Goal: Task Accomplishment & Management: Use online tool/utility

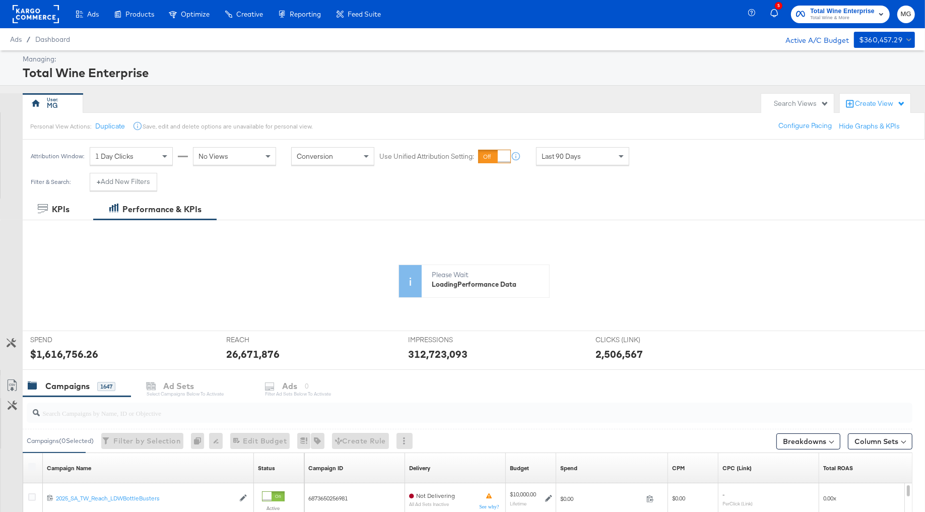
click at [825, 14] on span "Total Wine & More" at bounding box center [842, 18] width 64 height 8
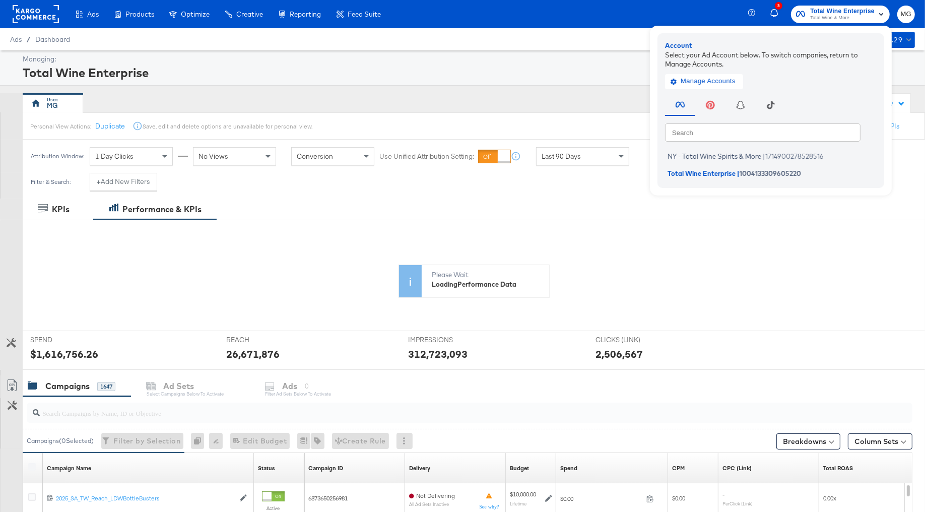
click at [18, 9] on rect at bounding box center [36, 14] width 46 height 18
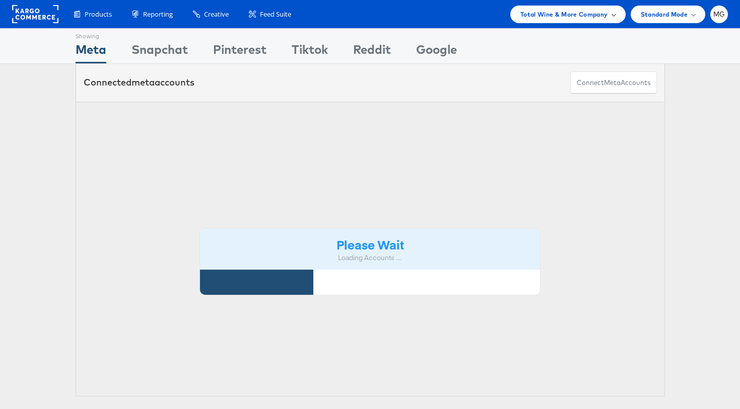
click at [570, 14] on span "Total Wine & More Company" at bounding box center [564, 14] width 88 height 11
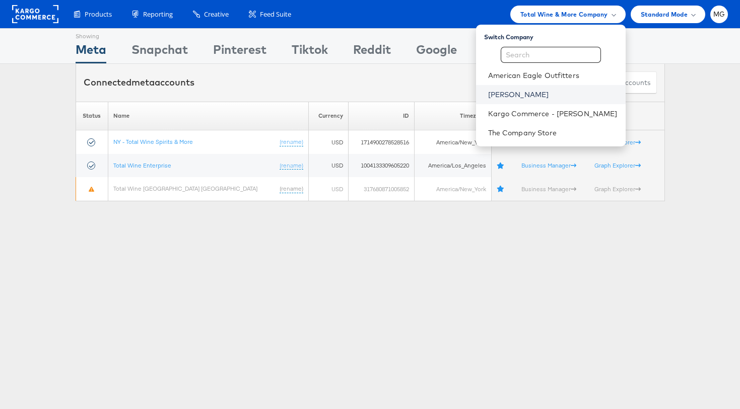
click at [520, 95] on link "Belk" at bounding box center [552, 95] width 129 height 10
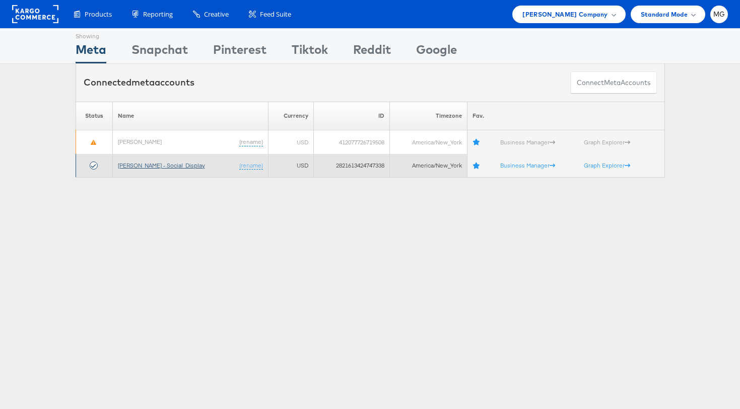
click at [159, 165] on link "[PERSON_NAME] - Social_Display" at bounding box center [161, 166] width 87 height 8
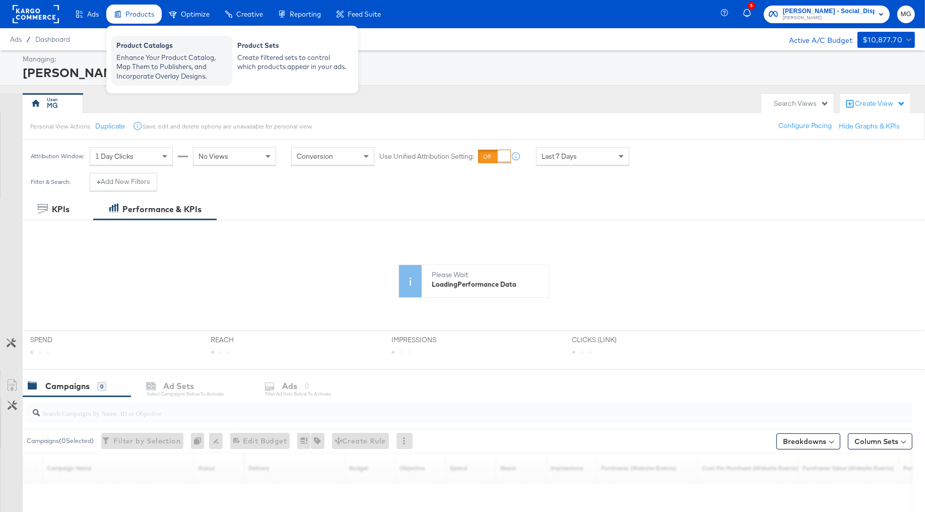
click at [137, 55] on div "Enhance Your Product Catalog, Map Them to Publishers, and Incorporate Overlay D…" at bounding box center [171, 67] width 111 height 28
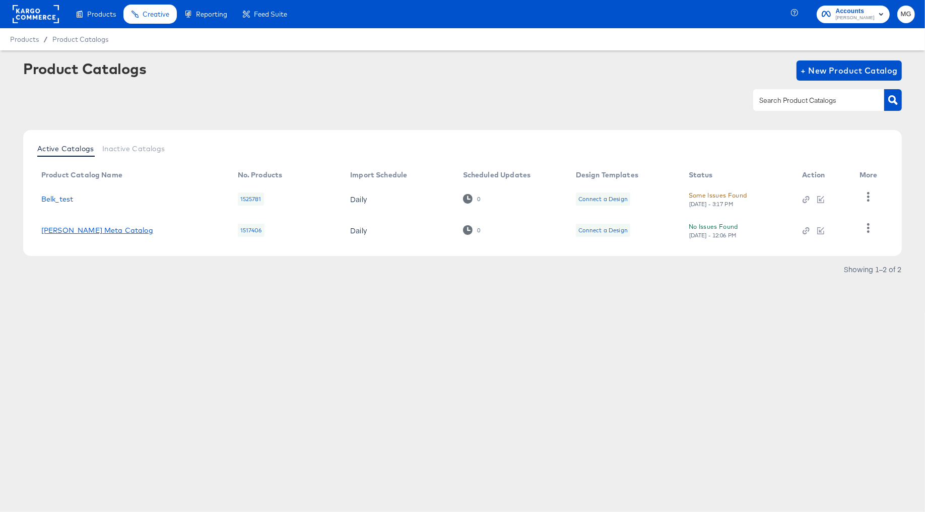
click at [72, 231] on link "Belk Meta Catalog" at bounding box center [97, 230] width 112 height 8
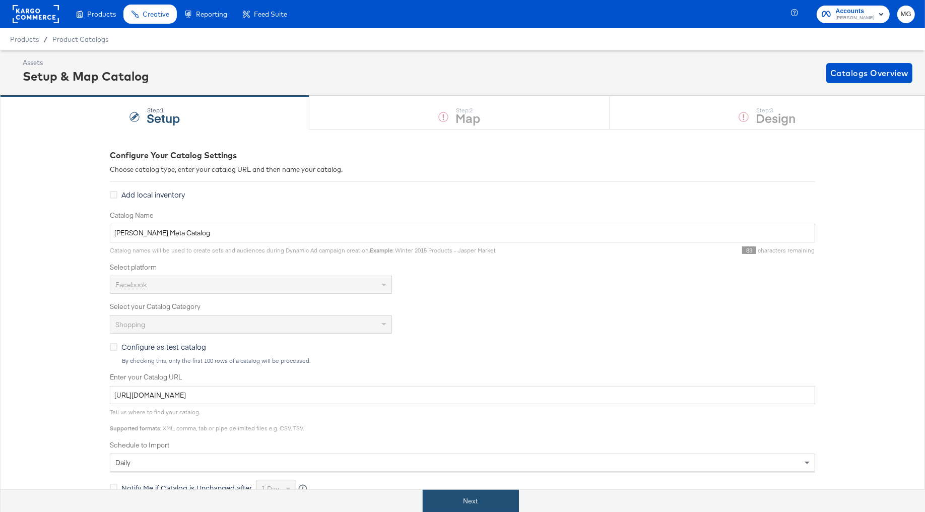
click at [472, 501] on button "Next" at bounding box center [471, 500] width 96 height 23
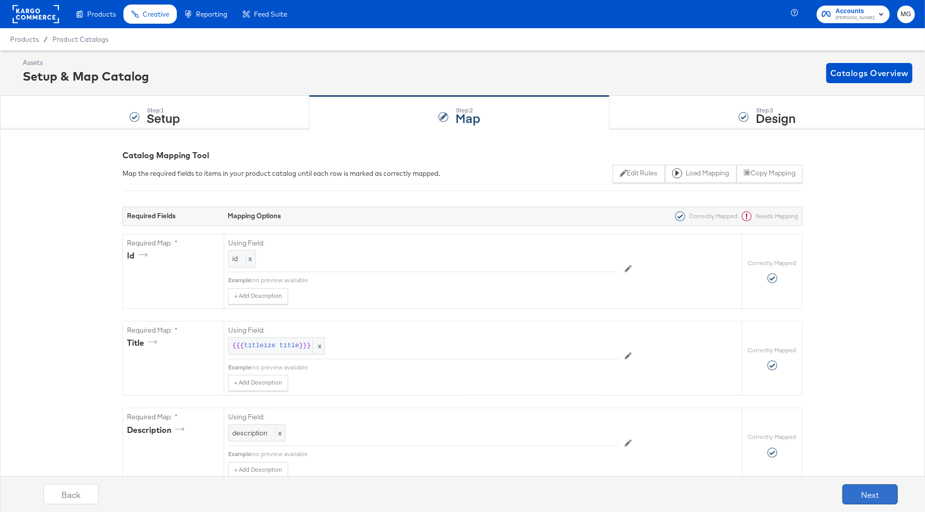
click at [865, 501] on button "Next" at bounding box center [869, 494] width 55 height 20
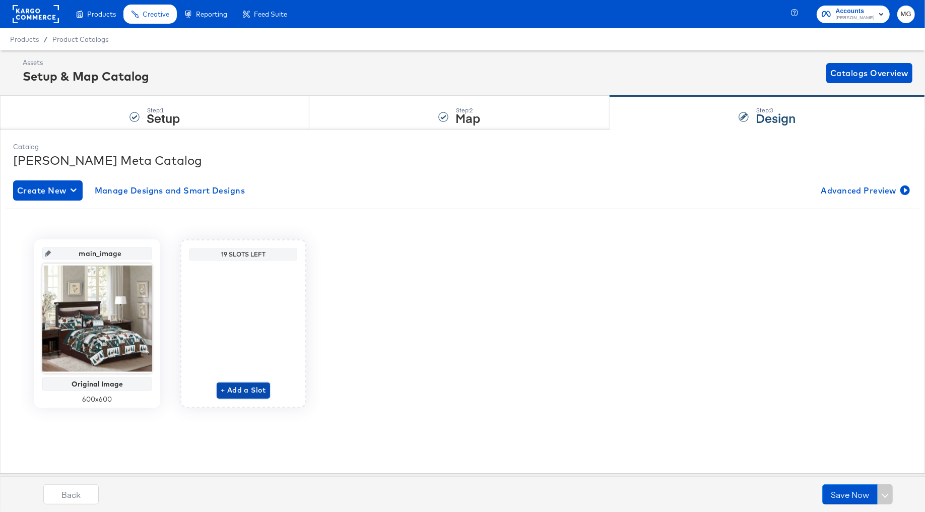
click at [239, 393] on span "+ Add a Slot" at bounding box center [243, 390] width 45 height 13
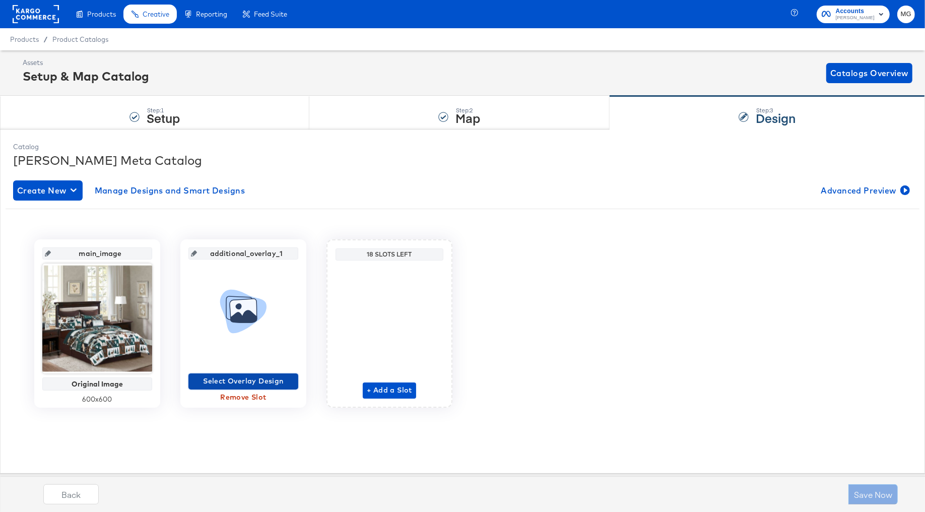
click at [245, 383] on span "Select Overlay Design" at bounding box center [243, 381] width 102 height 13
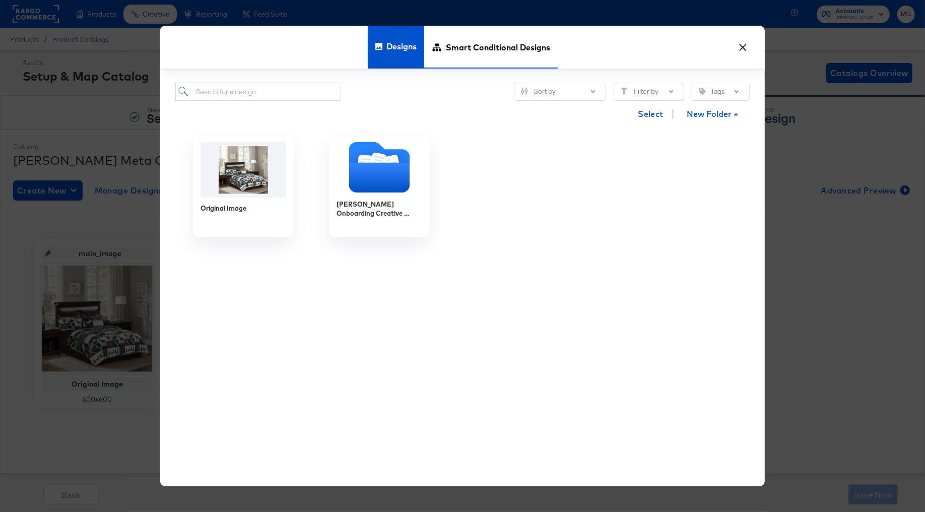
click at [493, 43] on span "Smart Conditional Designs" at bounding box center [498, 47] width 104 height 44
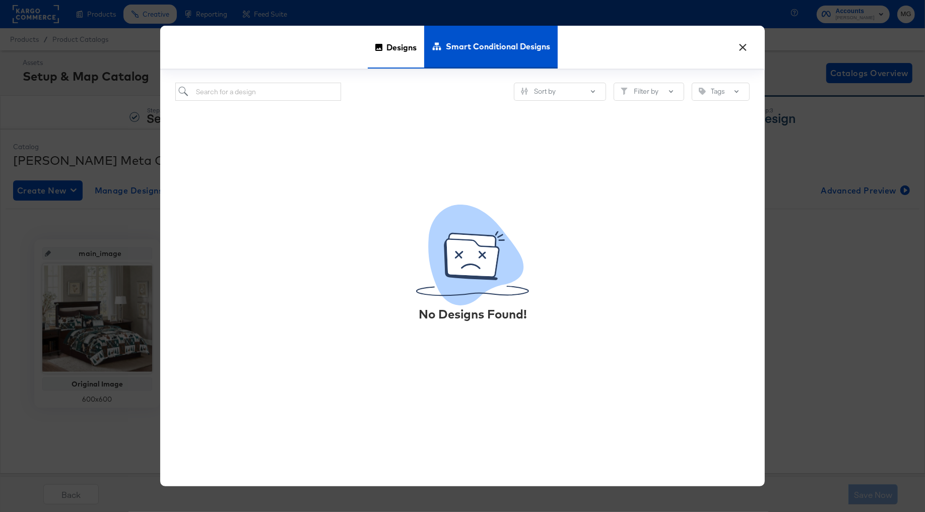
click at [400, 47] on span "Designs" at bounding box center [401, 47] width 30 height 44
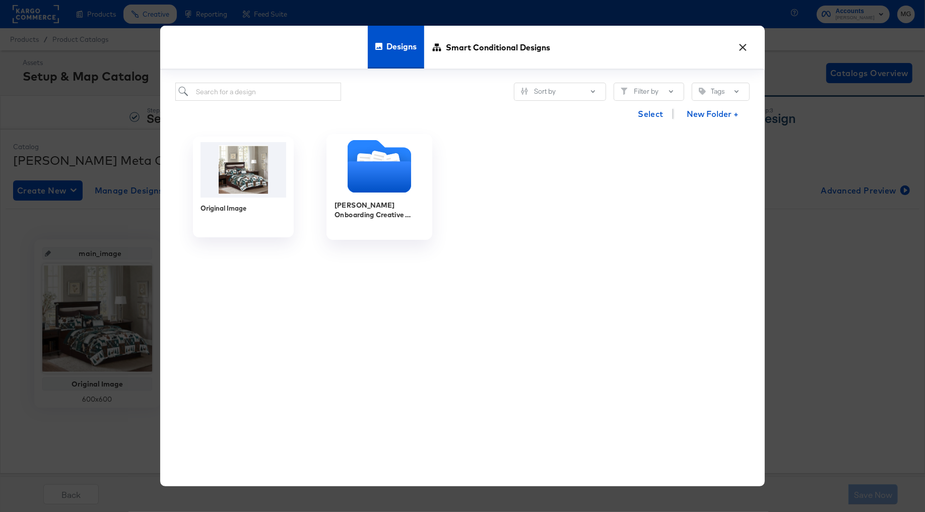
click at [385, 159] on icon "Folder" at bounding box center [393, 163] width 18 height 20
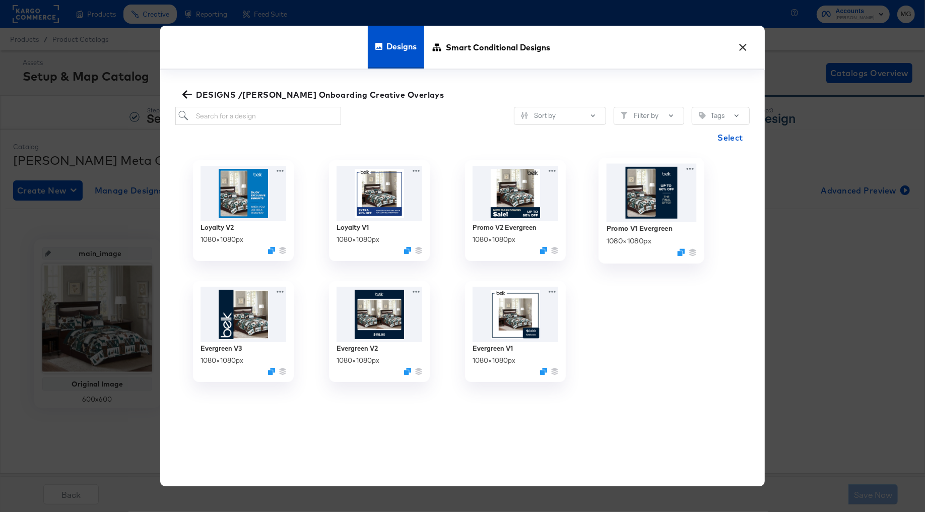
click at [661, 193] on img at bounding box center [651, 193] width 90 height 58
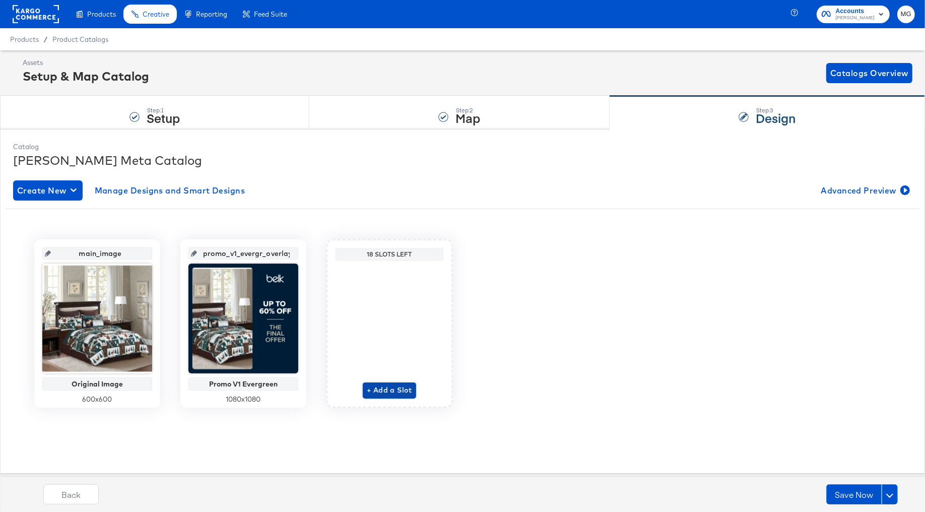
click at [389, 390] on span "+ Add a Slot" at bounding box center [389, 390] width 45 height 13
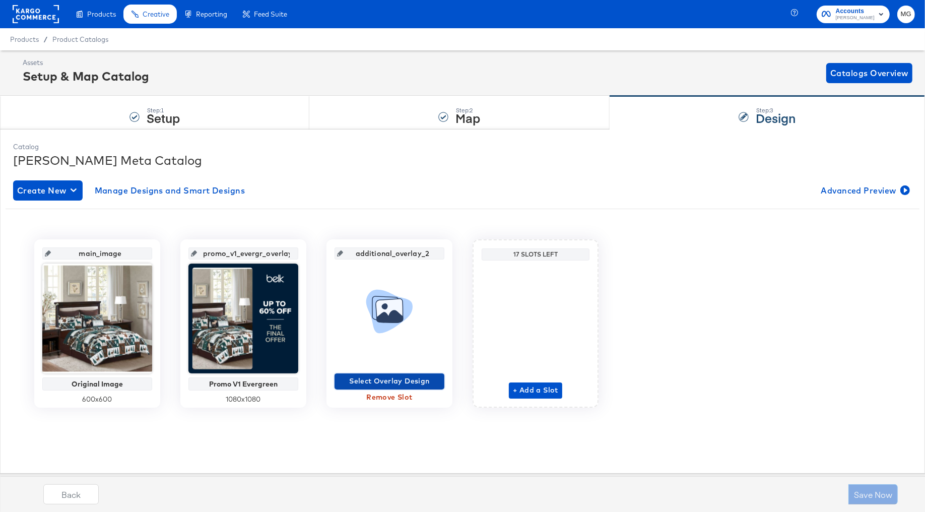
click at [405, 379] on span "Select Overlay Design" at bounding box center [389, 381] width 102 height 13
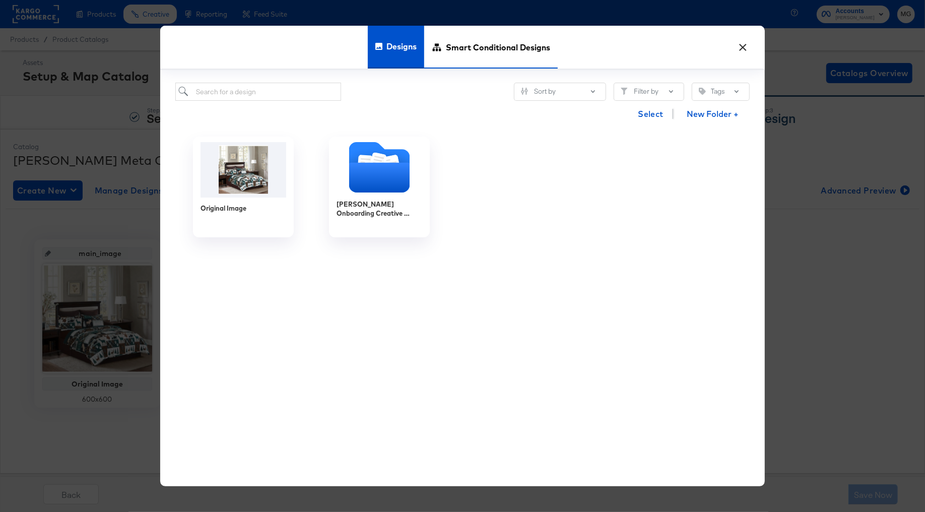
click at [460, 55] on span "Smart Conditional Designs" at bounding box center [498, 47] width 104 height 44
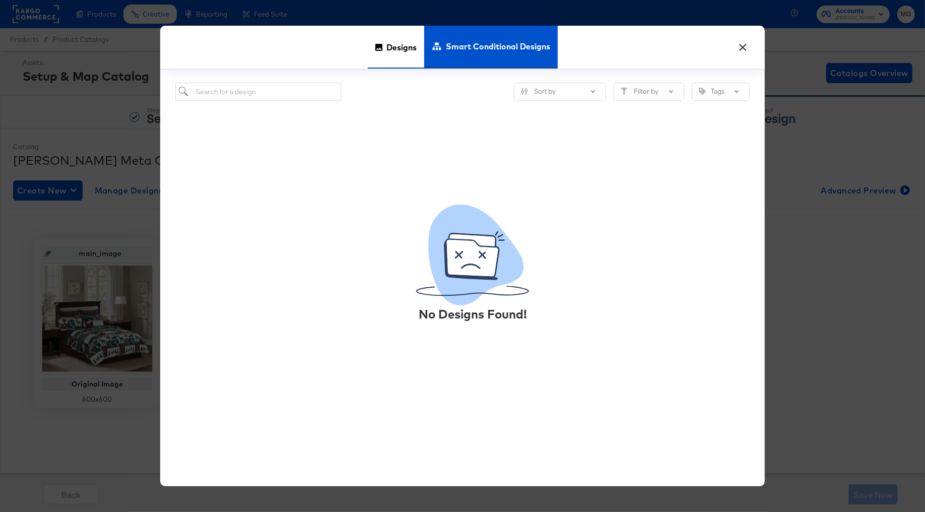
click at [412, 50] on span "Designs" at bounding box center [401, 47] width 30 height 44
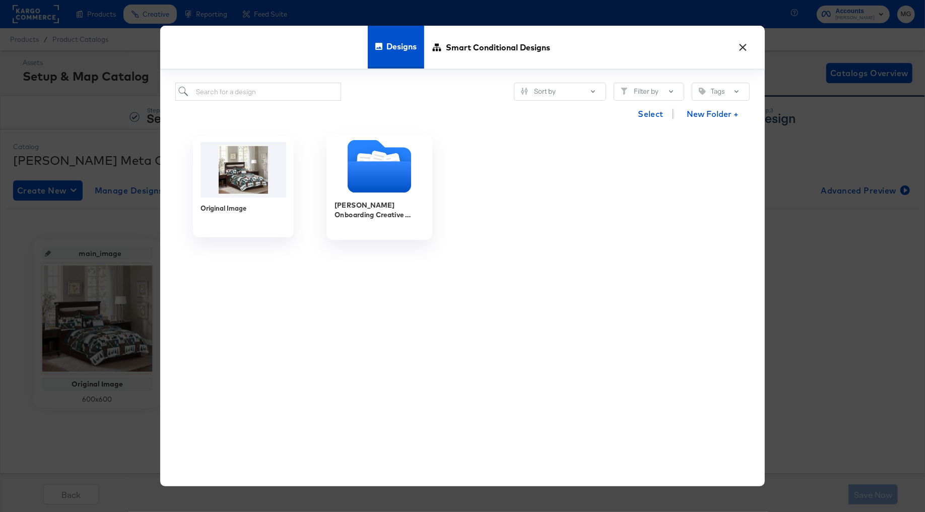
click at [390, 165] on icon "Folder" at bounding box center [378, 176] width 63 height 31
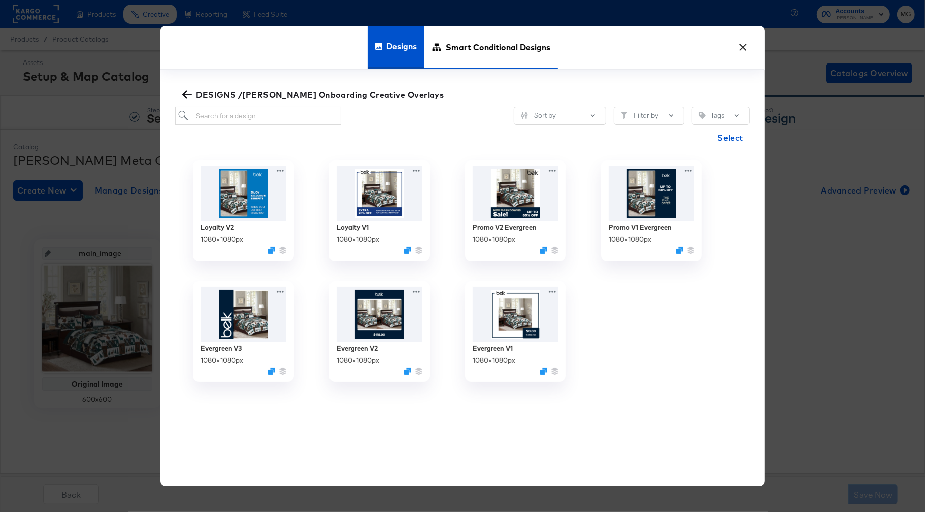
click at [488, 50] on span "Smart Conditional Designs" at bounding box center [498, 47] width 104 height 44
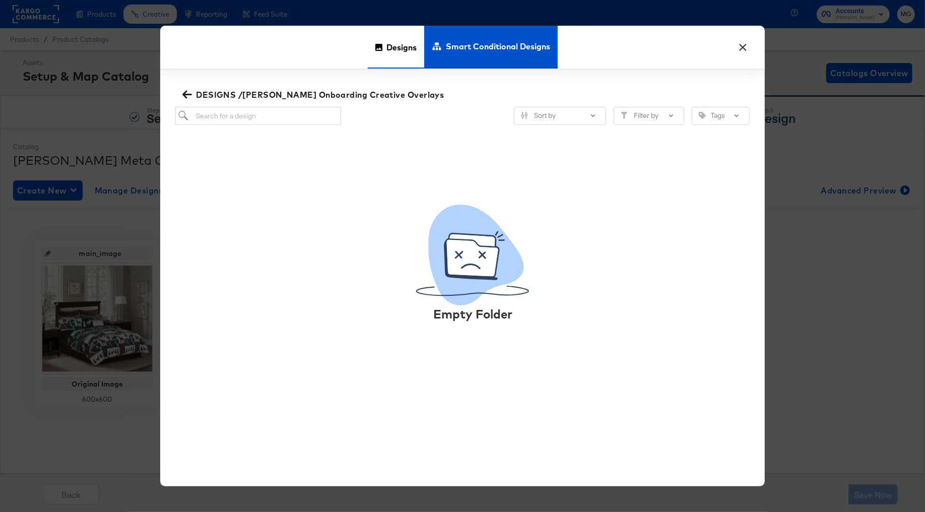
click at [408, 42] on span "Designs" at bounding box center [401, 47] width 30 height 44
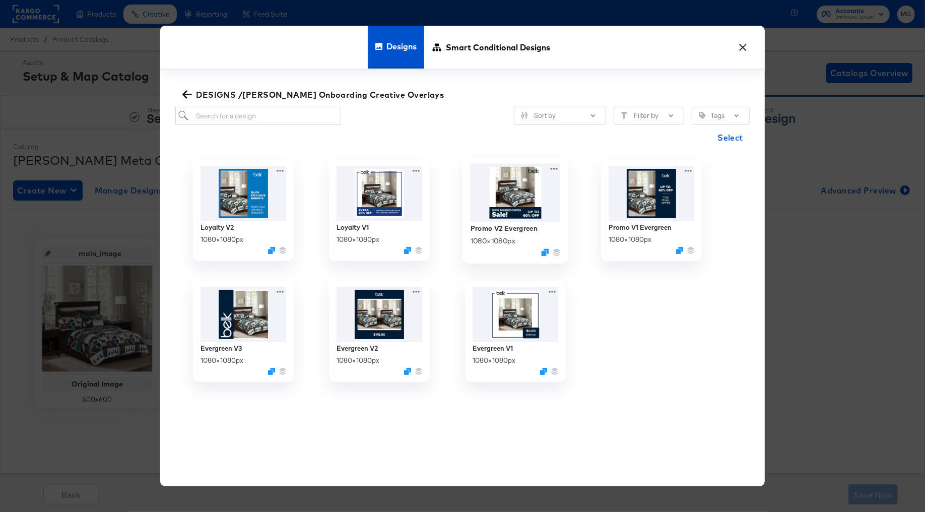
click at [513, 197] on img at bounding box center [515, 193] width 90 height 58
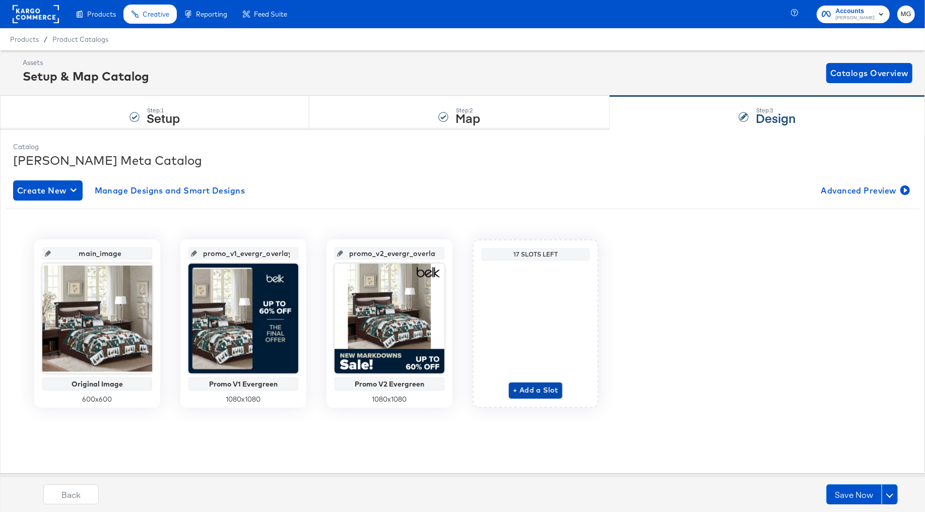
click at [528, 387] on span "+ Add a Slot" at bounding box center [535, 390] width 45 height 13
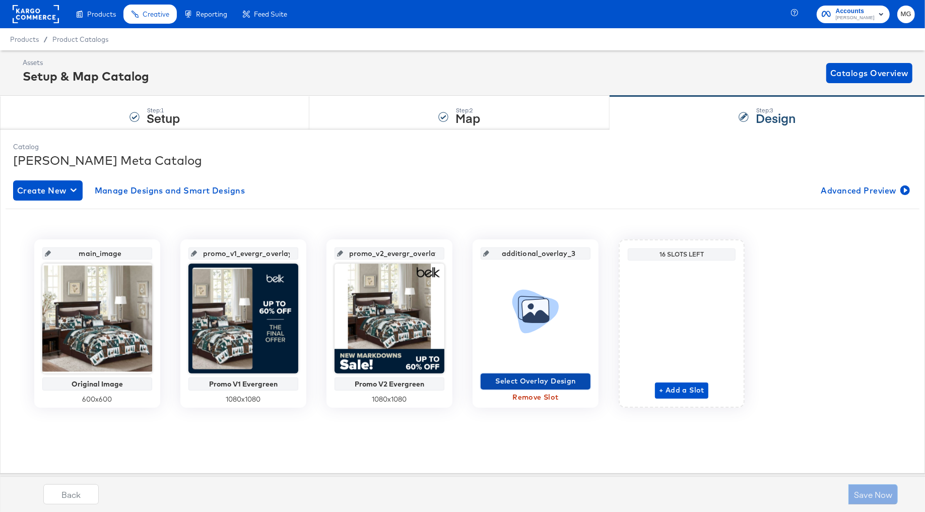
click at [568, 387] on button "Select Overlay Design" at bounding box center [535, 381] width 110 height 16
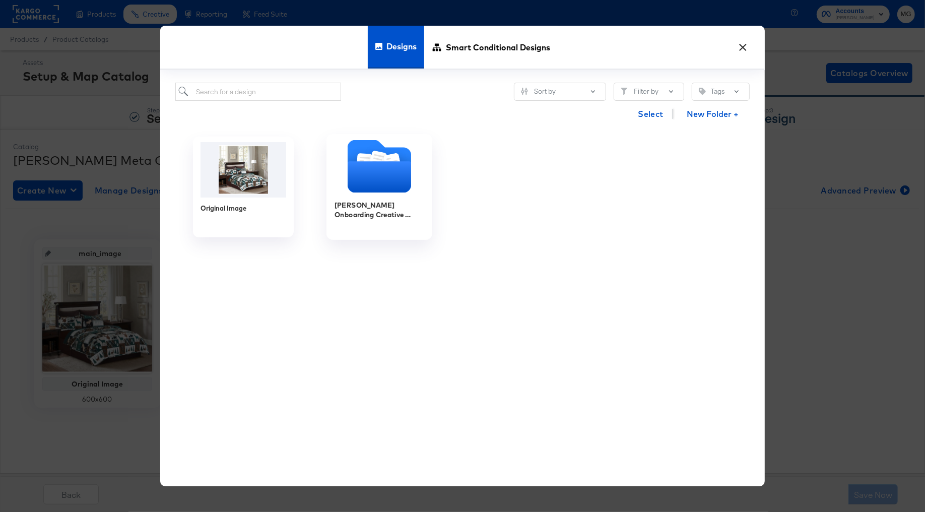
click at [404, 178] on icon "Folder" at bounding box center [378, 176] width 63 height 31
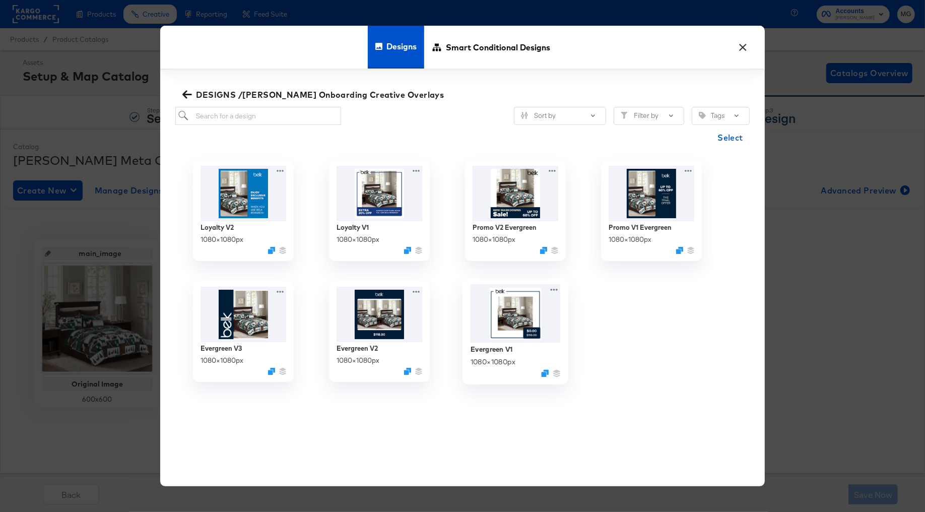
click at [541, 318] on img at bounding box center [515, 314] width 90 height 58
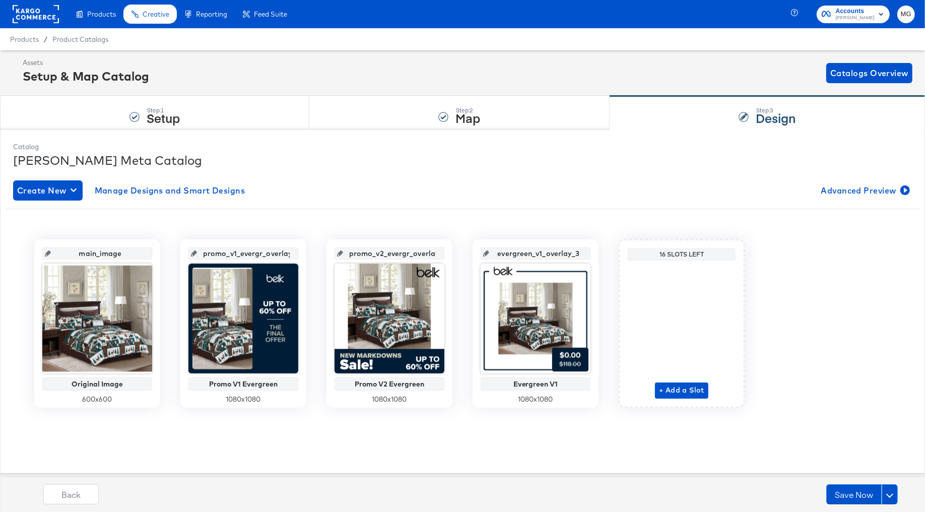
click at [271, 249] on input "promo_v1_evergr_overlay_1" at bounding box center [246, 249] width 99 height 27
click at [279, 255] on input "promo_v1_evergr_overlay_1" at bounding box center [246, 249] width 99 height 27
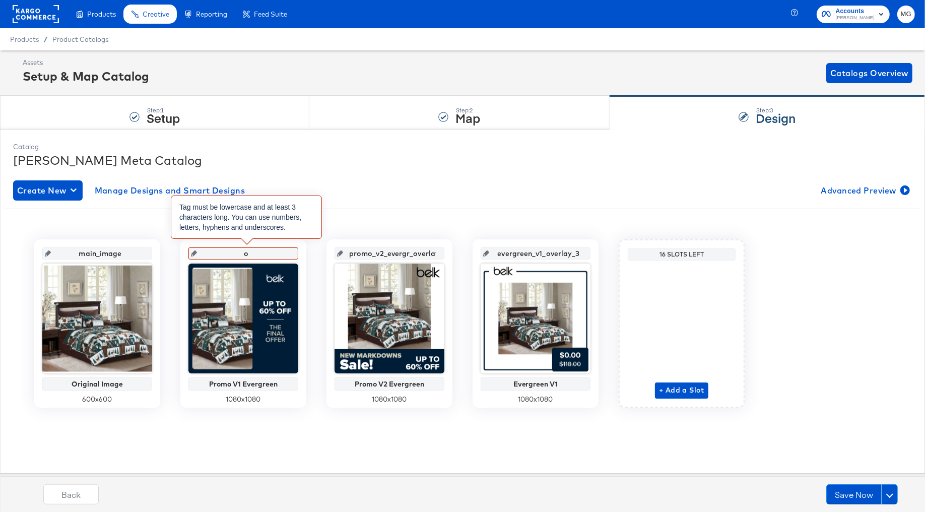
type input "ov"
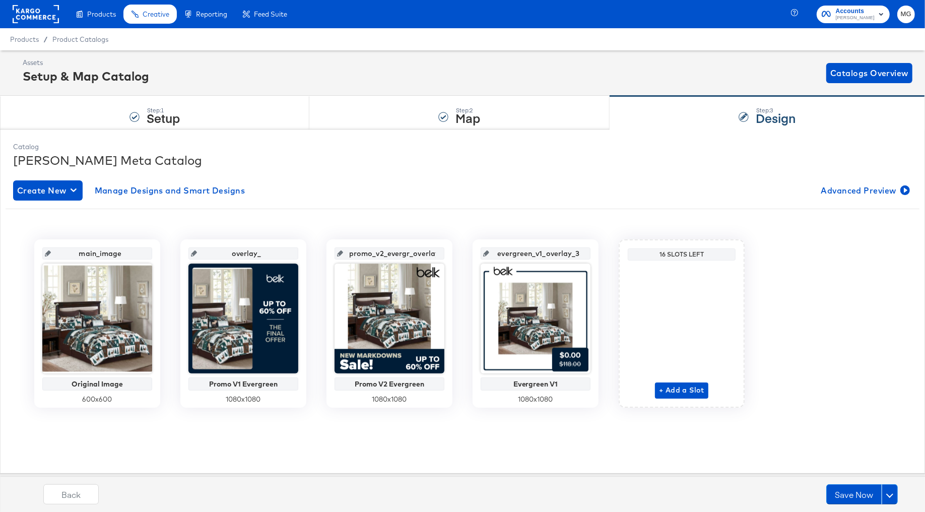
type input "overlay_1"
click at [401, 254] on input "promo_v2_evergr_overlay_2" at bounding box center [392, 249] width 99 height 27
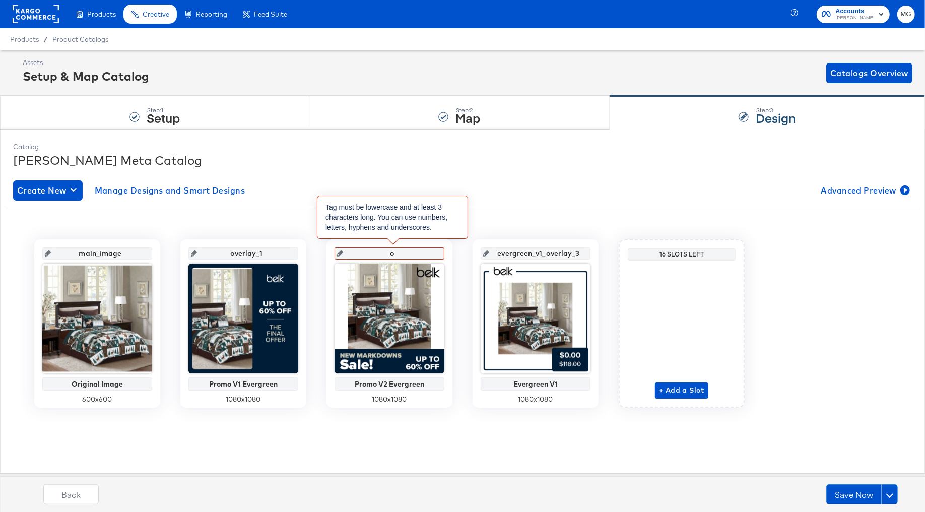
type input "ov"
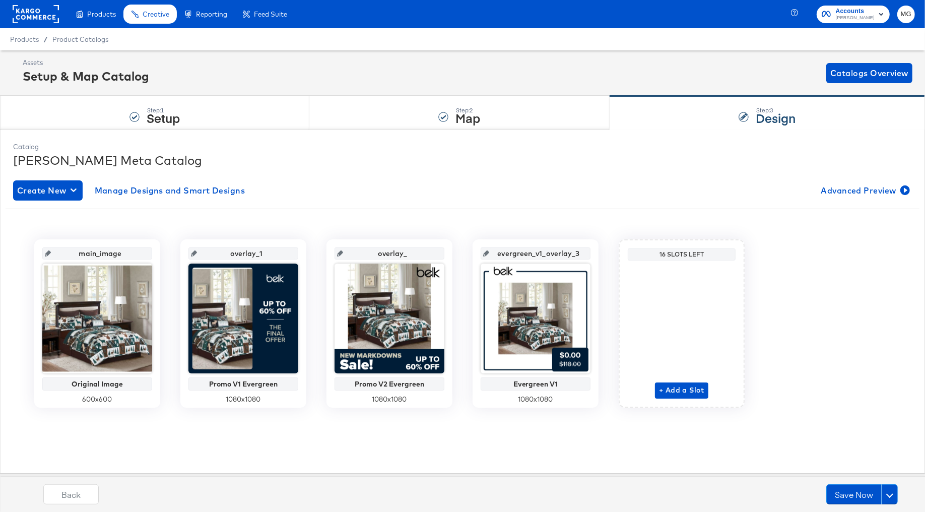
type input "overlay_2"
click at [530, 255] on input "evergreen_v1_overlay_3" at bounding box center [538, 249] width 99 height 27
type input "overlay_3"
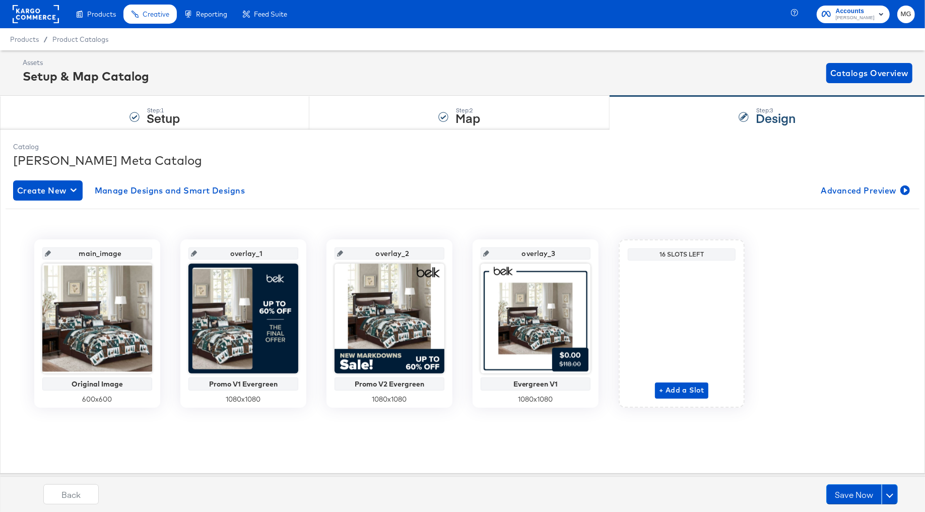
click at [677, 382] on div "+ Add a Slot" at bounding box center [681, 331] width 53 height 134
click at [680, 388] on span "+ Add a Slot" at bounding box center [681, 390] width 45 height 13
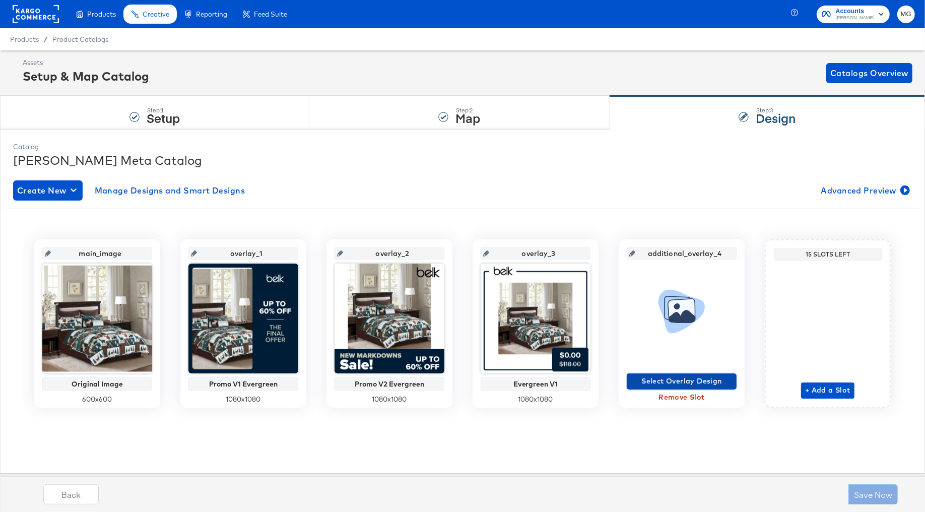
click at [673, 384] on span "Select Overlay Design" at bounding box center [681, 381] width 102 height 13
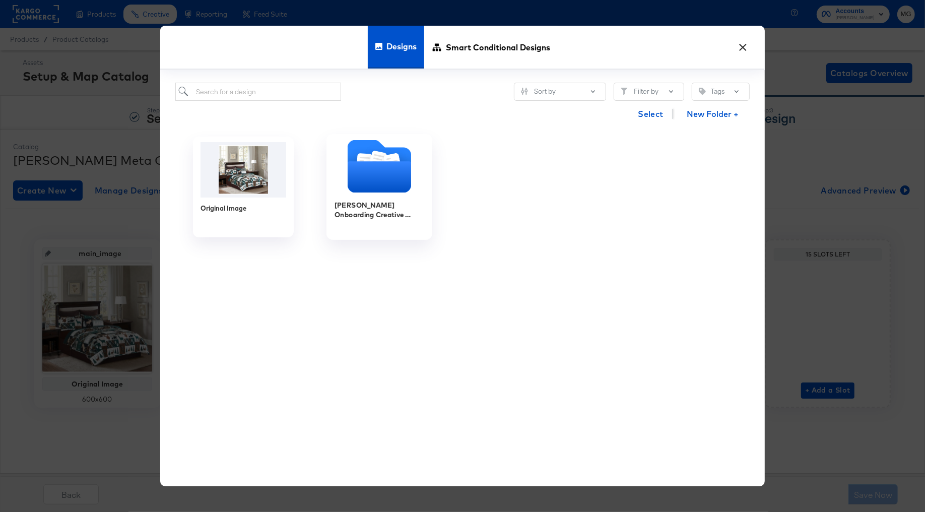
click at [360, 218] on div "Belk Onboarding Creative Overlays" at bounding box center [379, 210] width 90 height 20
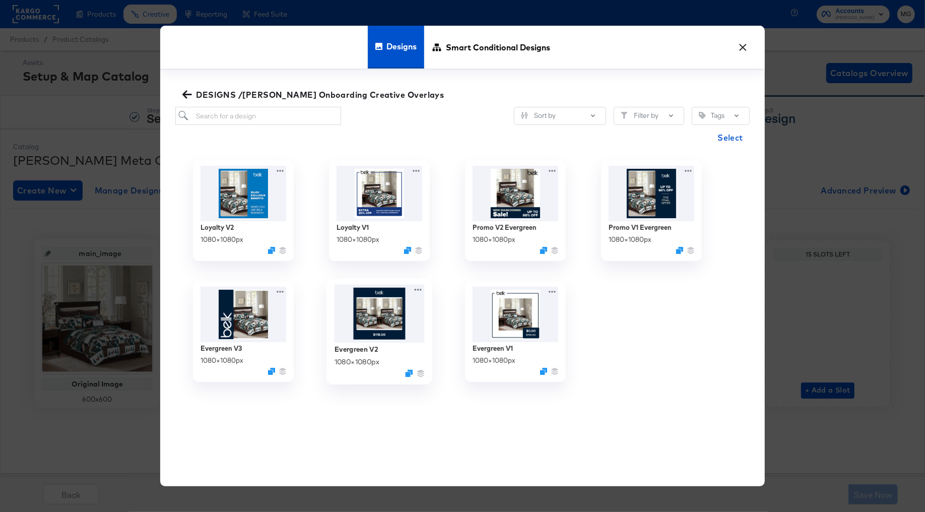
click at [355, 318] on img at bounding box center [379, 314] width 90 height 58
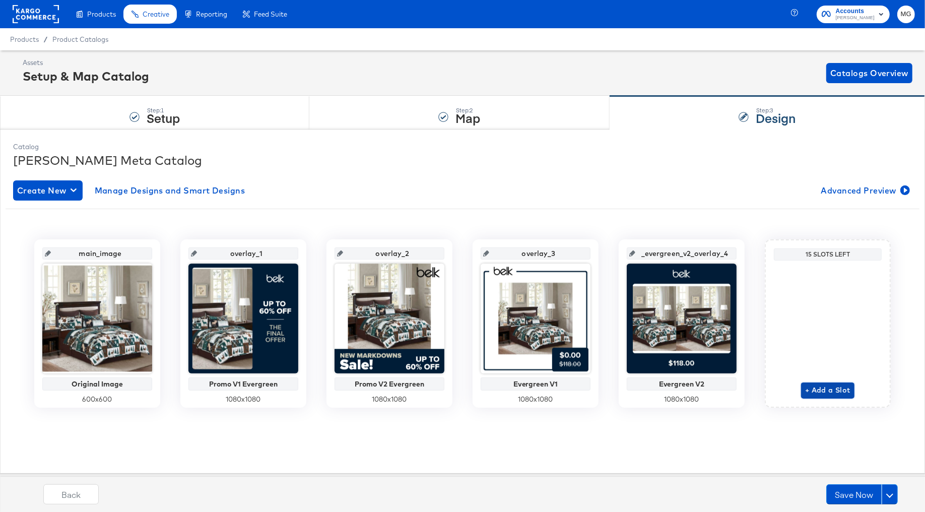
click at [822, 390] on span "+ Add a Slot" at bounding box center [827, 390] width 45 height 13
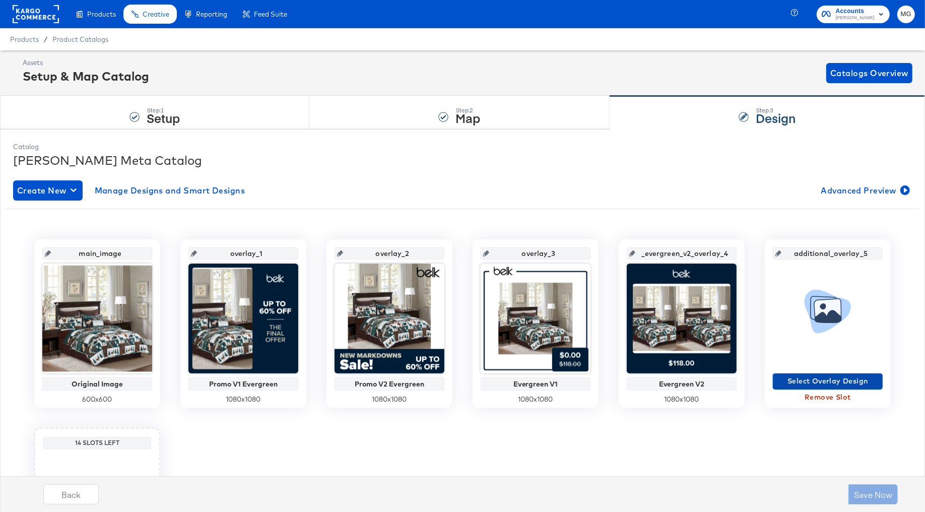
click at [818, 387] on button "Select Overlay Design" at bounding box center [828, 381] width 110 height 16
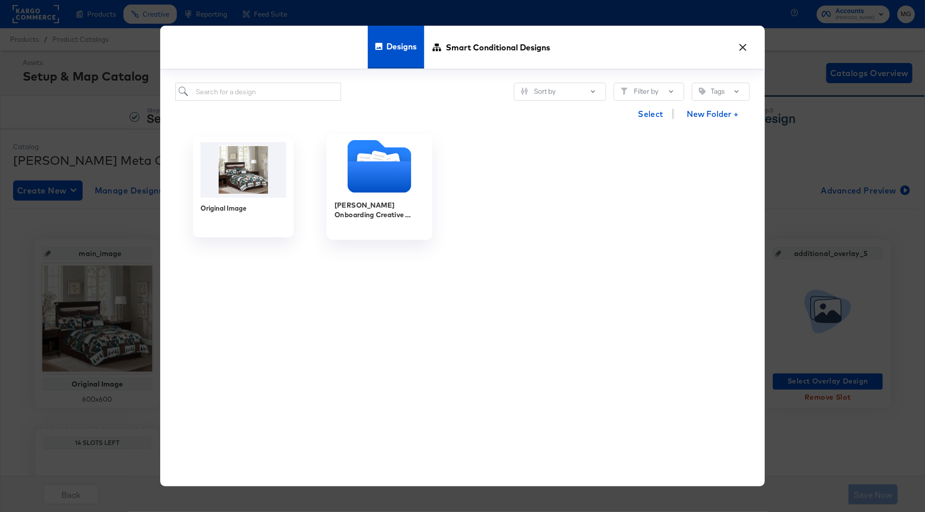
click at [408, 186] on icon "Folder" at bounding box center [378, 176] width 63 height 31
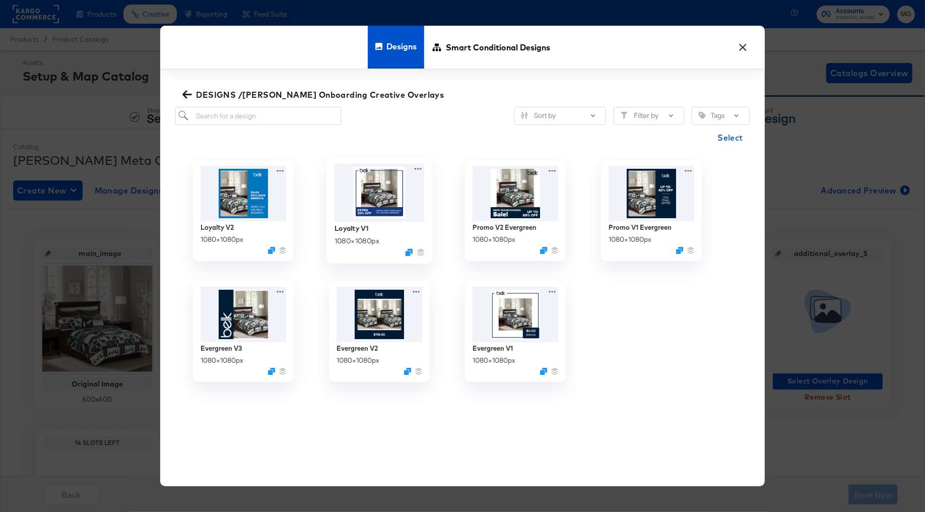
click at [372, 204] on img at bounding box center [379, 193] width 90 height 58
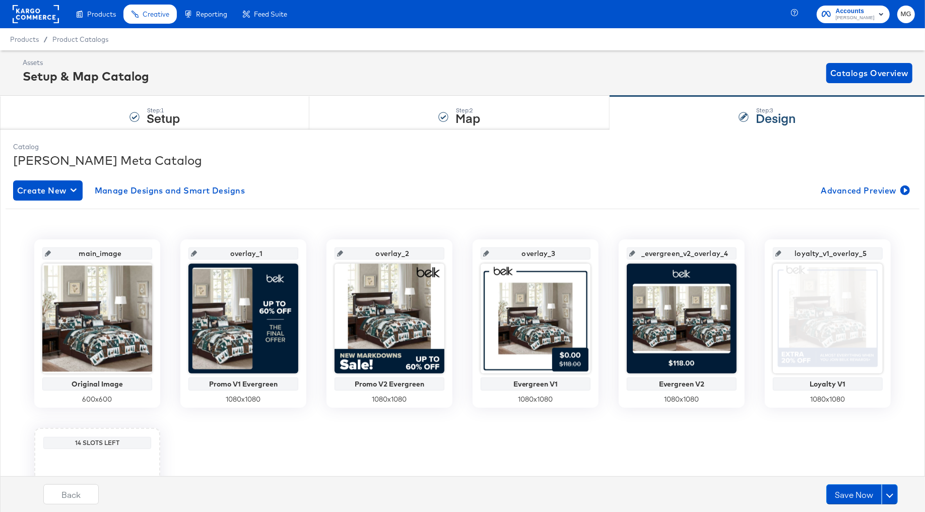
click at [685, 253] on input "_evergreen_v2_overlay_4" at bounding box center [684, 249] width 99 height 27
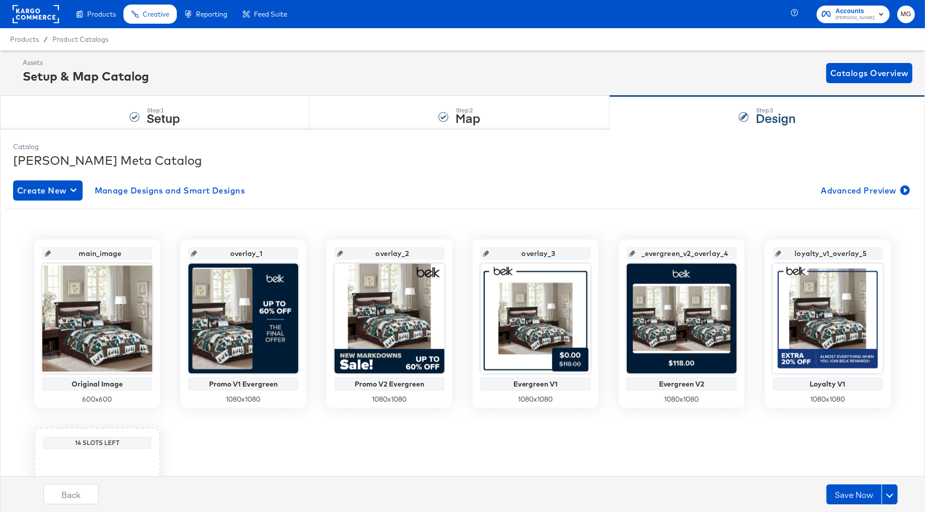
click at [685, 253] on input "_evergreen_v2_overlay_4" at bounding box center [684, 249] width 99 height 27
type input "overlay_4"
click at [848, 253] on input "loyalty_v1_overlay_5" at bounding box center [830, 249] width 99 height 27
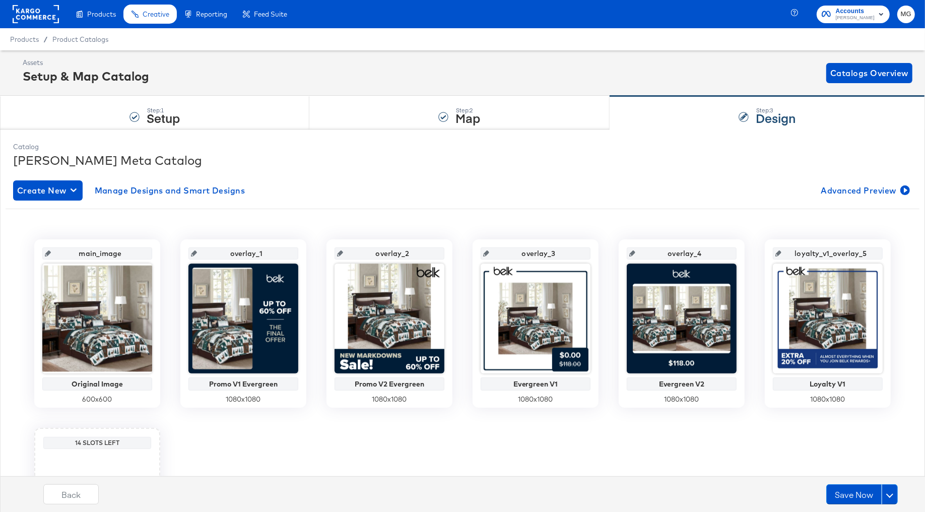
click at [848, 253] on input "loyalty_v1_overlay_5" at bounding box center [830, 249] width 99 height 27
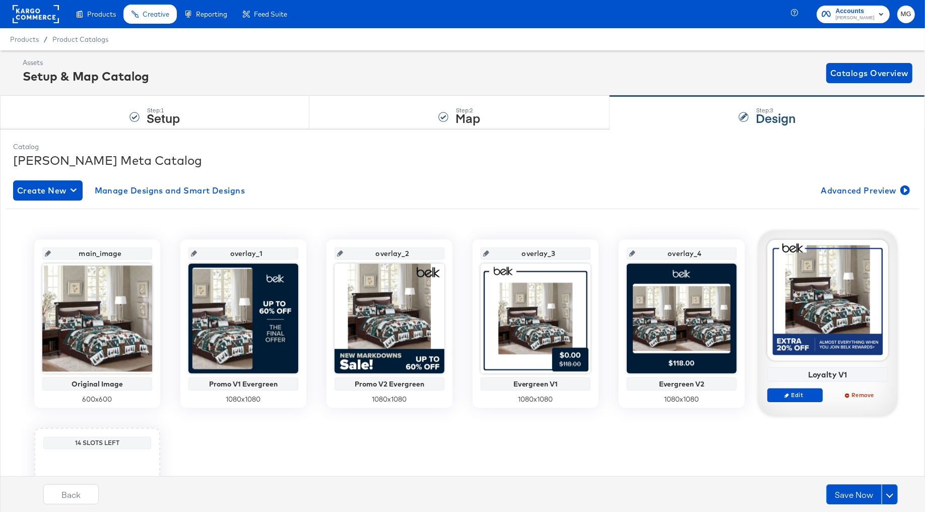
type input "overlay_5"
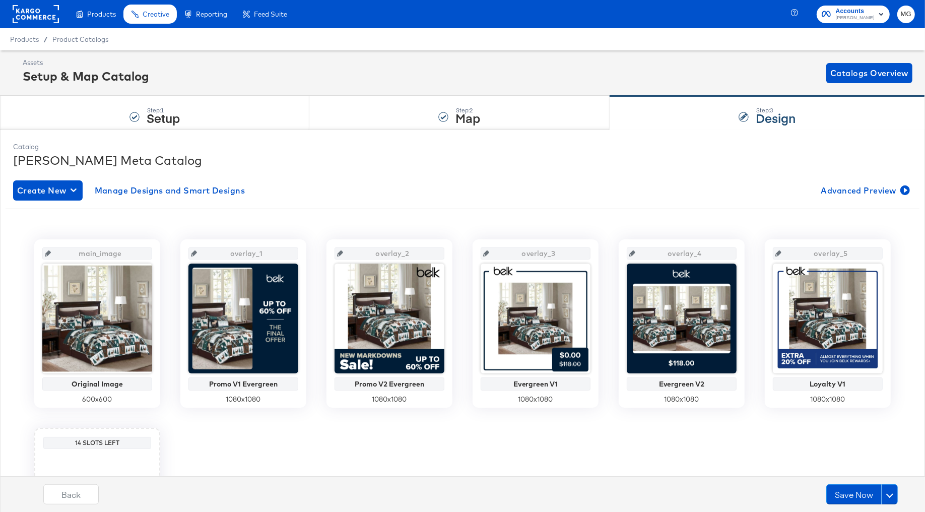
click at [722, 214] on div "main_image Original Image 600 x 600 overlay_1 Promo V1 Evergreen 1080 x 1080 ov…" at bounding box center [463, 413] width 914 height 410
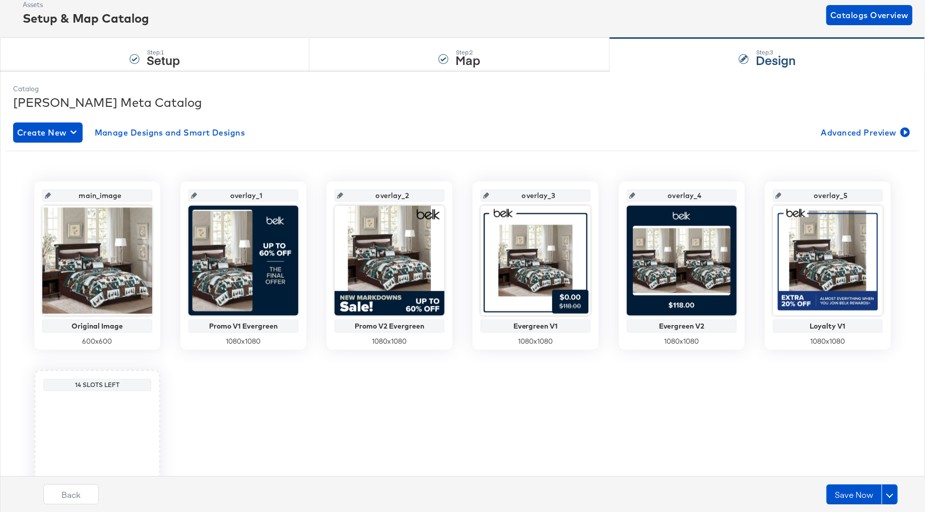
scroll to position [65, 0]
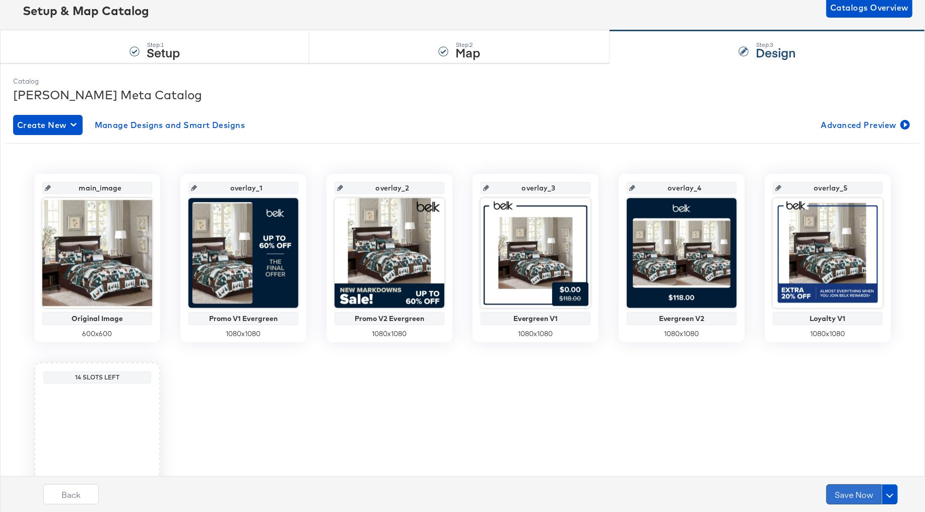
click at [851, 493] on button "Save Now" at bounding box center [853, 494] width 55 height 20
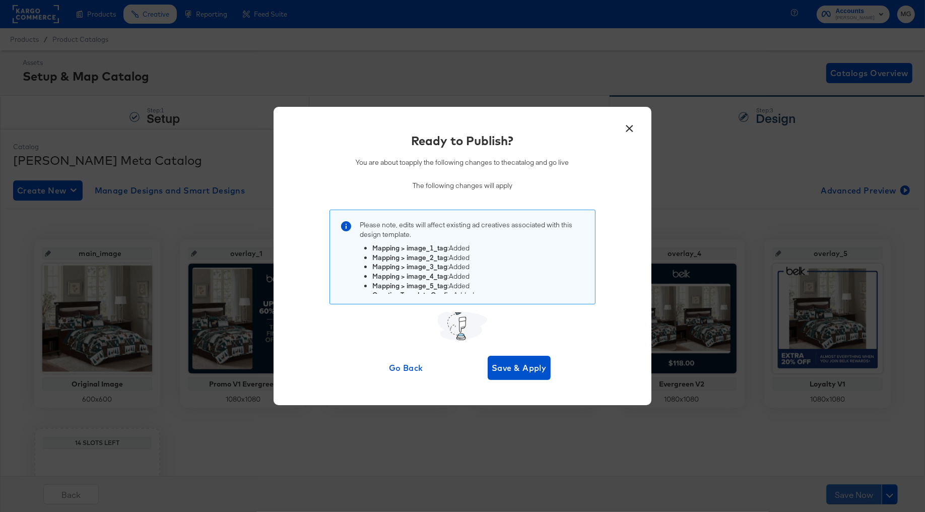
scroll to position [47, 0]
click at [513, 367] on span "Save & Apply" at bounding box center [519, 368] width 55 height 14
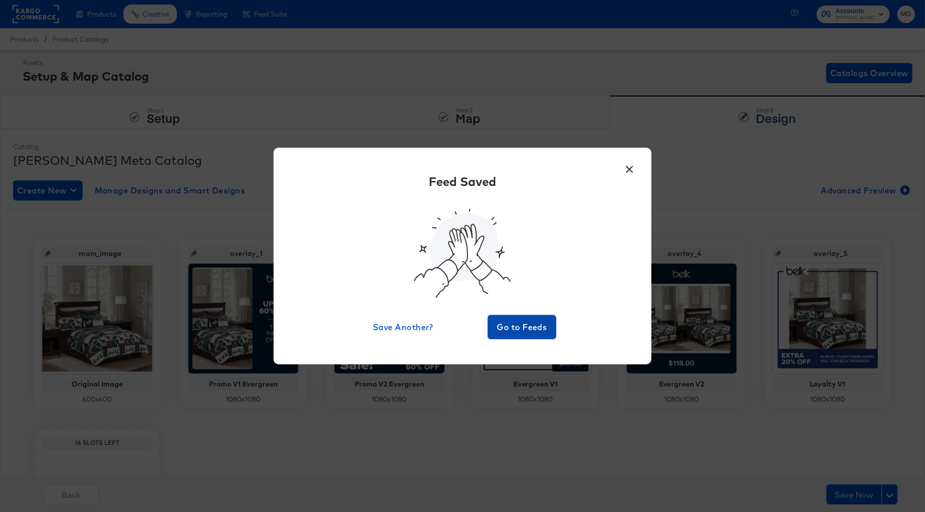
click at [520, 328] on span "Go to Feeds" at bounding box center [522, 327] width 60 height 14
